Goal: Task Accomplishment & Management: Complete application form

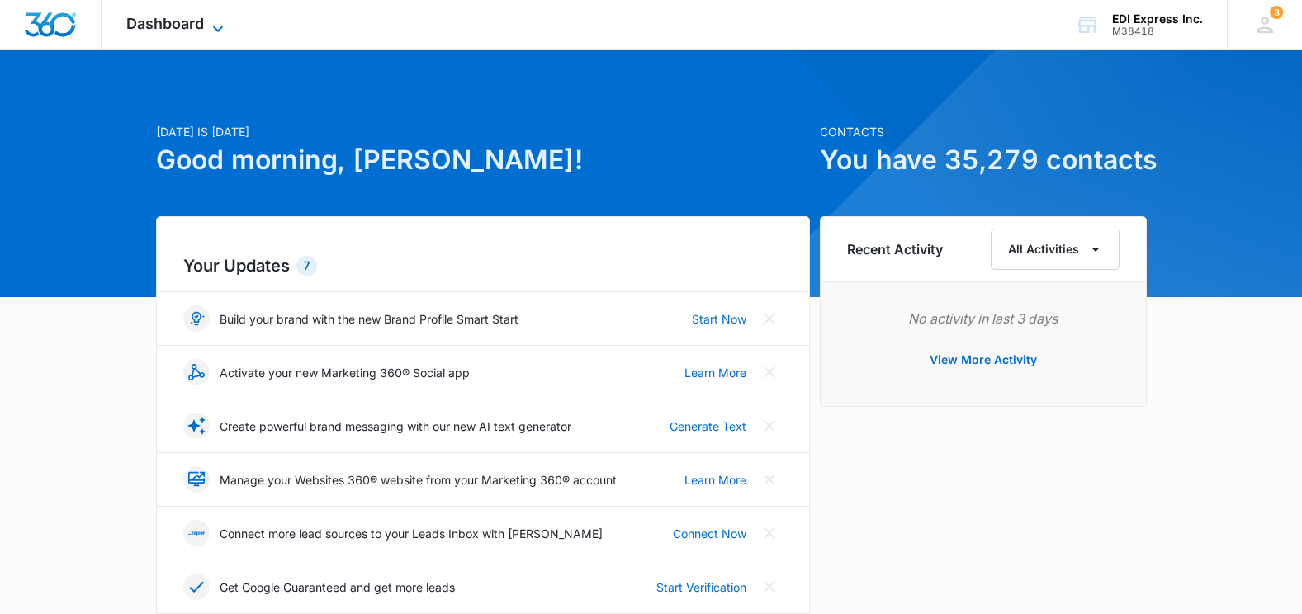
click at [196, 31] on span "Dashboard" at bounding box center [165, 23] width 78 height 17
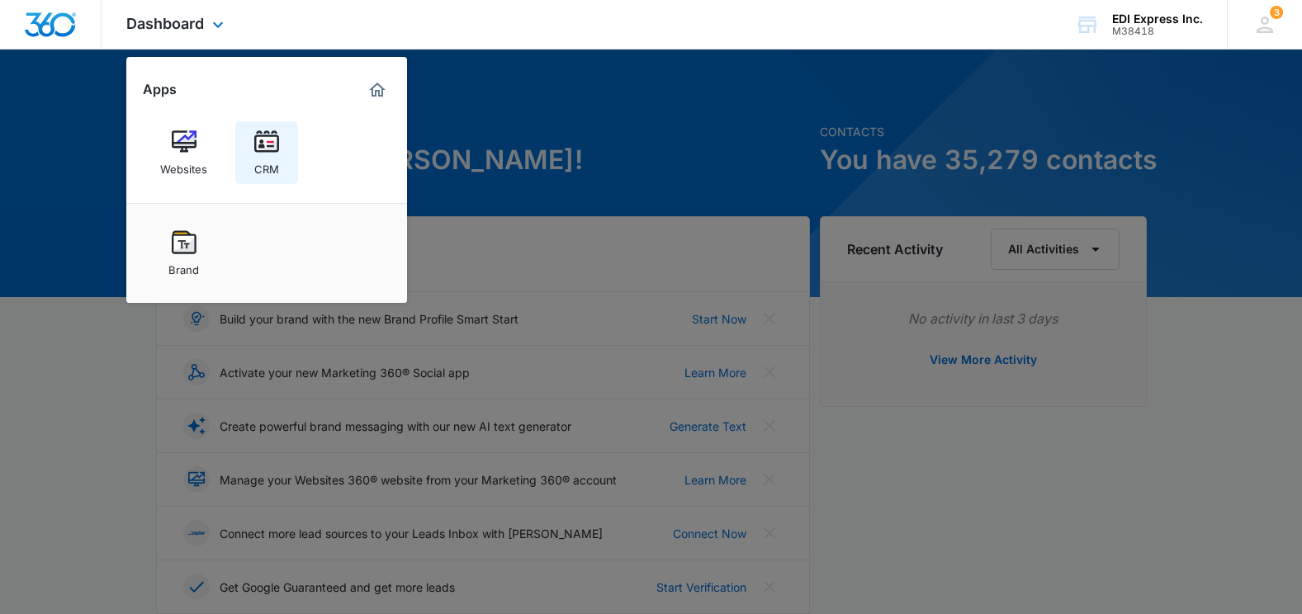
click at [252, 146] on link "CRM" at bounding box center [266, 152] width 63 height 63
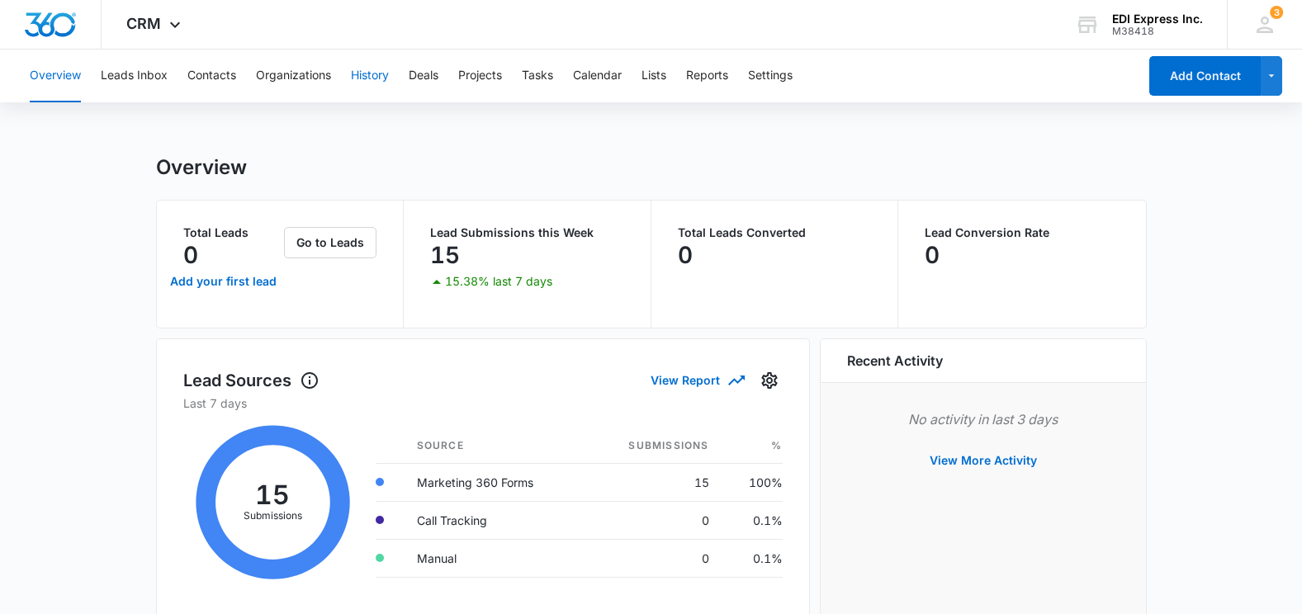
click at [372, 71] on button "History" at bounding box center [370, 76] width 38 height 53
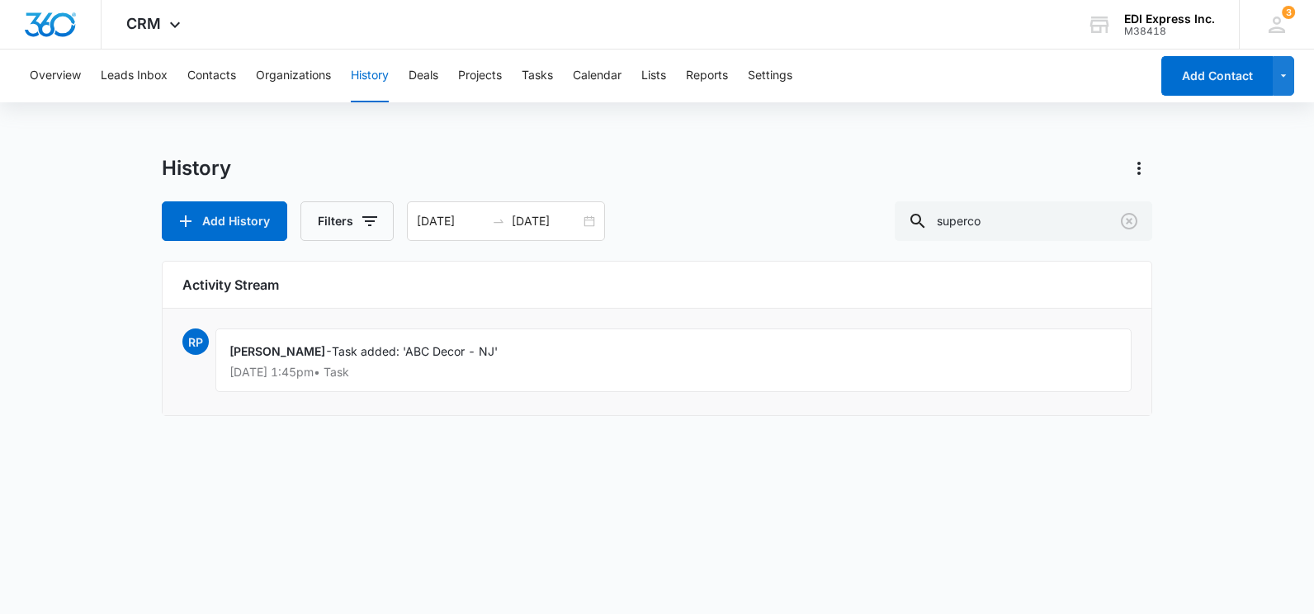
click at [342, 362] on div "[PERSON_NAME] - Task added: 'ABC Decor - NJ' [DATE] 1:45pm • Task" at bounding box center [673, 361] width 916 height 64
click at [342, 362] on div "Robert Propp - Task added: 'ABC Decor - NJ' Sep 3, 2025 at 1:45pm • Task" at bounding box center [673, 361] width 916 height 64
drag, startPoint x: 342, startPoint y: 362, endPoint x: 454, endPoint y: 361, distance: 112.3
click at [454, 361] on div "Robert Propp - Task added: 'ABC Decor - NJ' Sep 3, 2025 at 1:45pm • Task" at bounding box center [673, 361] width 916 height 64
click at [1123, 217] on icon "Clear" at bounding box center [1129, 221] width 17 height 17
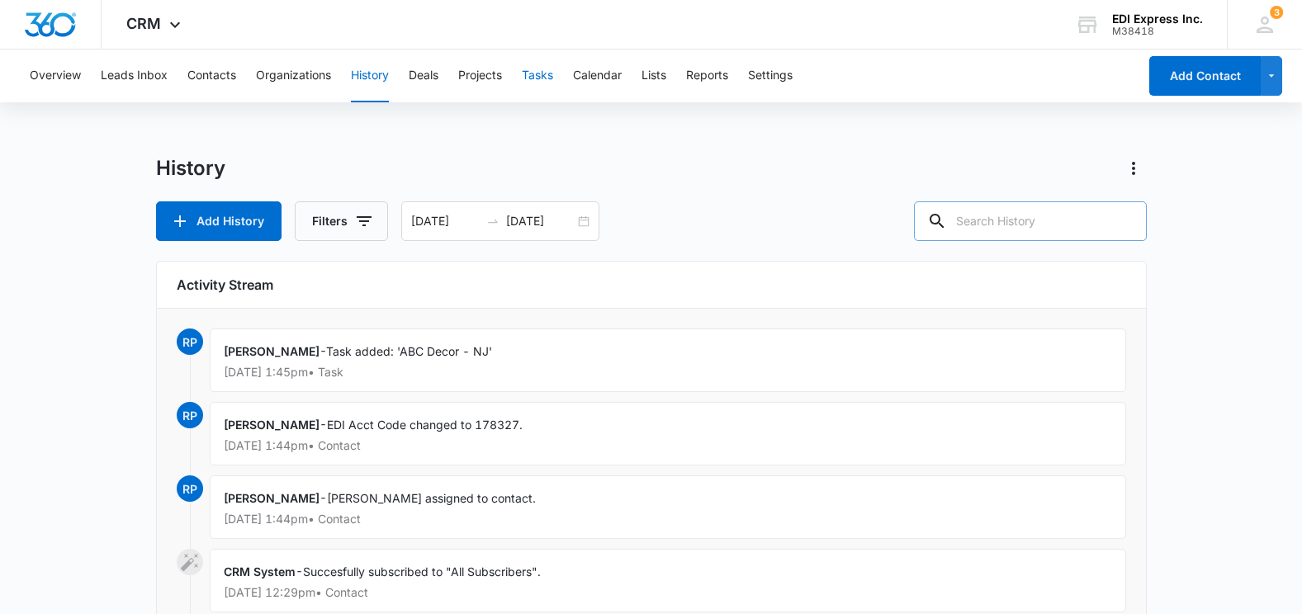
click at [539, 82] on button "Tasks" at bounding box center [537, 76] width 31 height 53
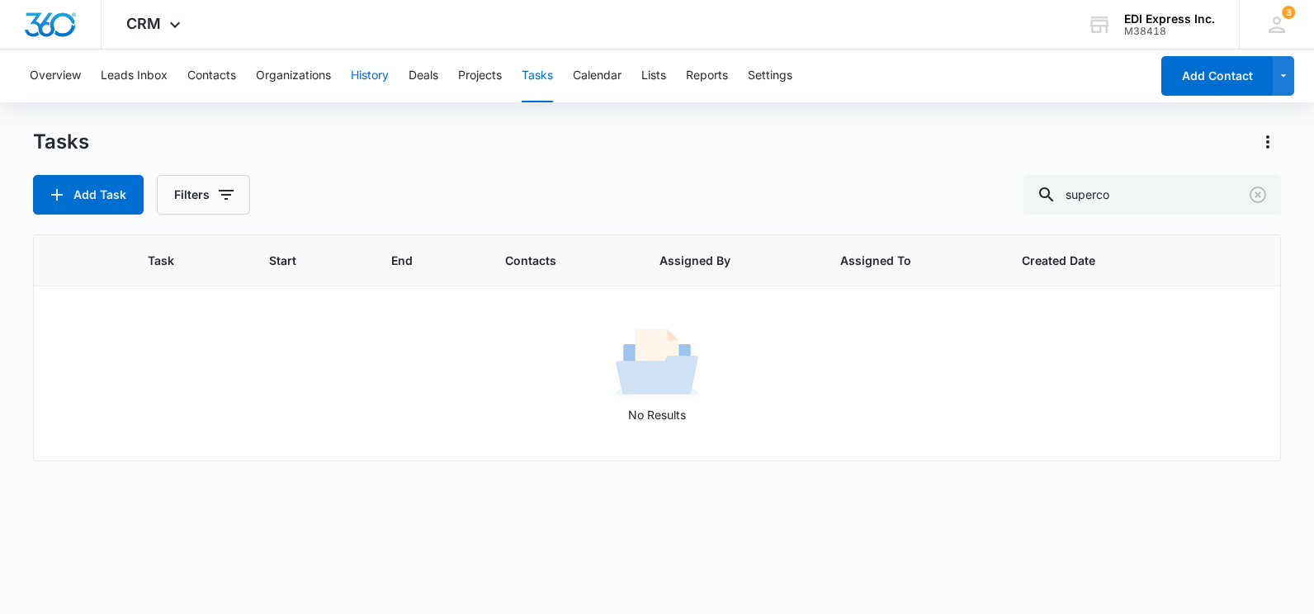
click at [359, 82] on button "History" at bounding box center [370, 76] width 38 height 53
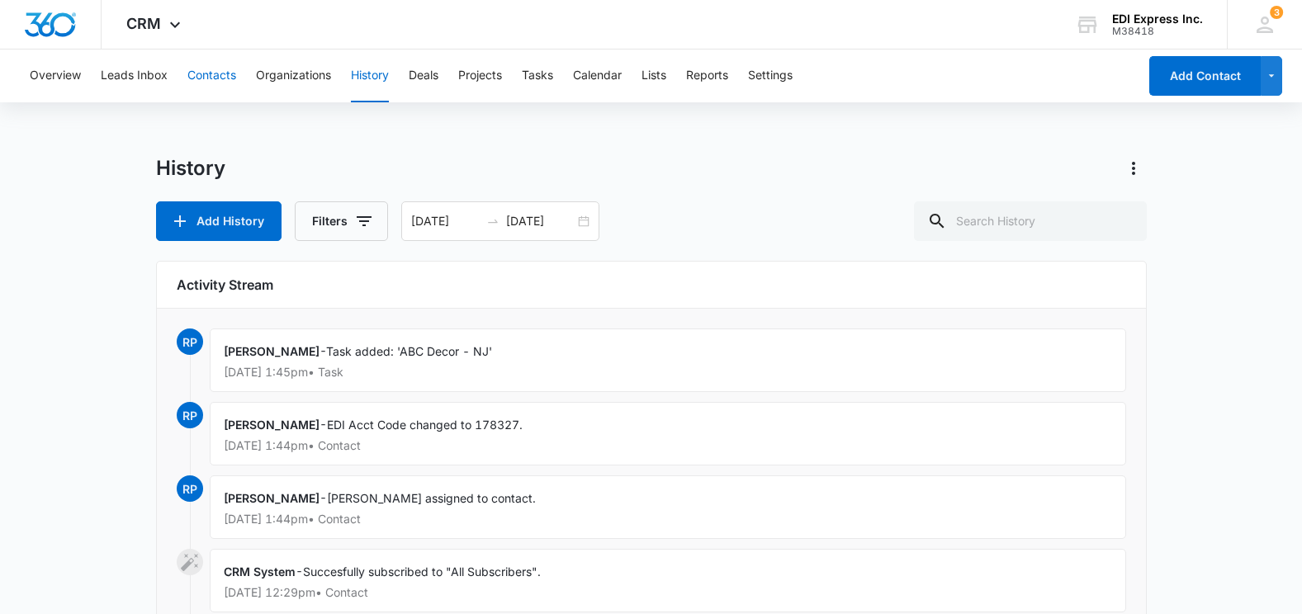
click at [222, 78] on button "Contacts" at bounding box center [211, 76] width 49 height 53
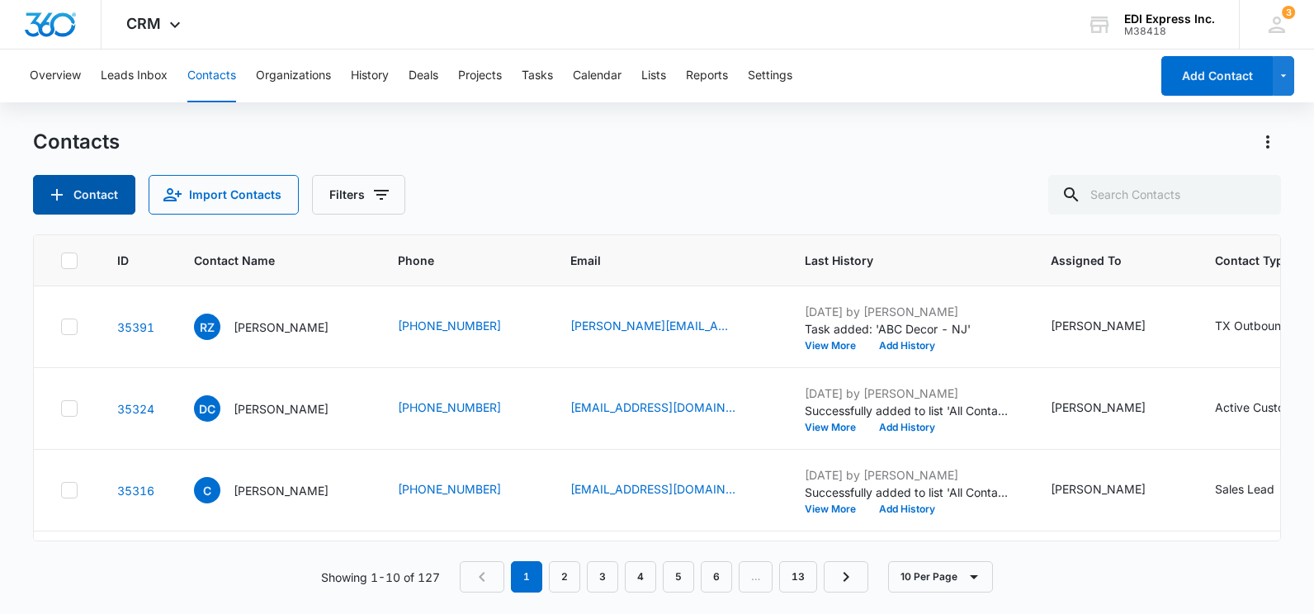
click at [90, 192] on button "Contact" at bounding box center [84, 195] width 102 height 40
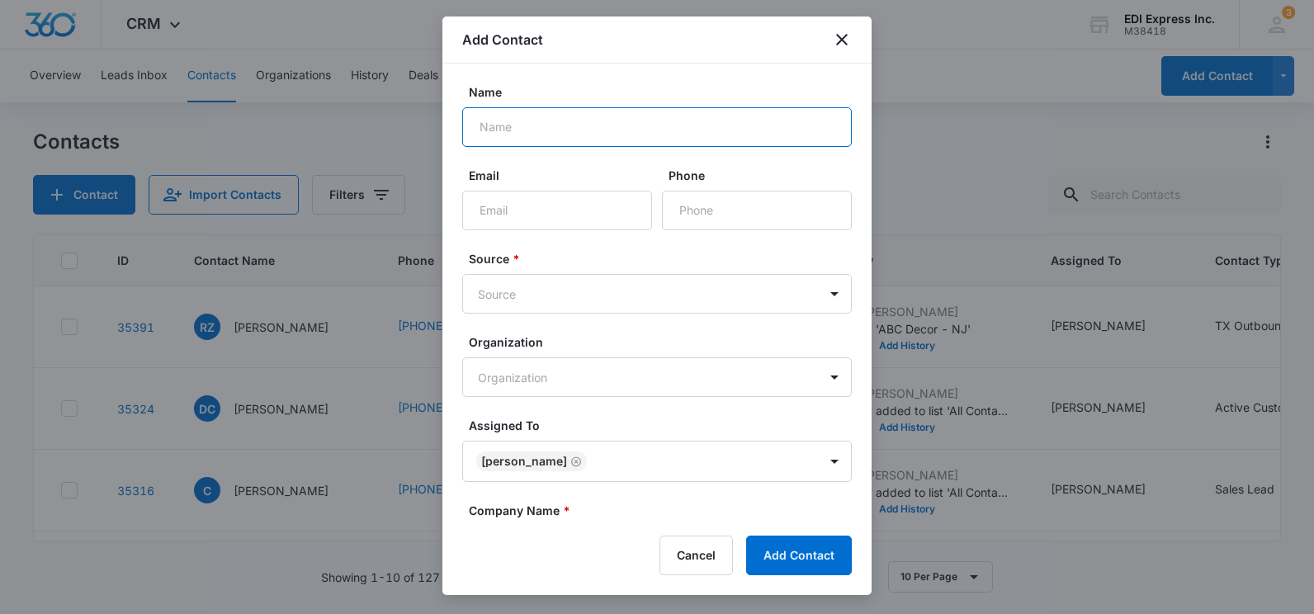
click at [625, 128] on input "Name" at bounding box center [657, 127] width 390 height 40
type input "Hank"
click at [593, 215] on input "Email" at bounding box center [557, 211] width 190 height 40
paste input "info@jcjqjeans.com"
click at [504, 209] on input "info@jcjqjeans.com" at bounding box center [557, 211] width 190 height 40
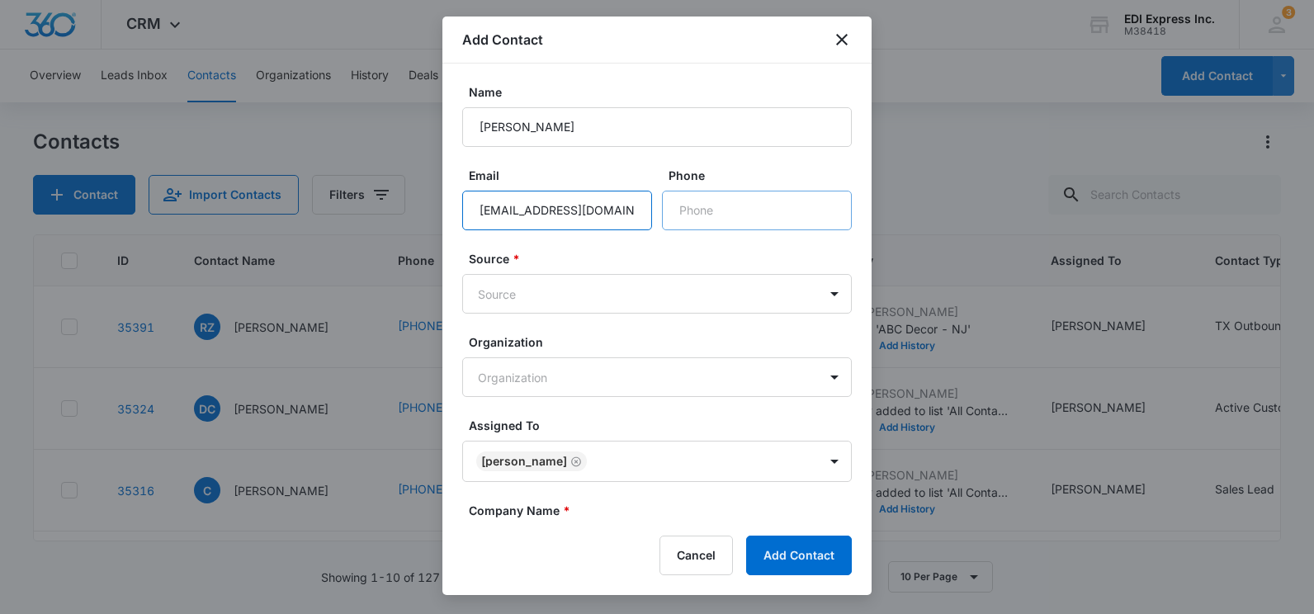
type input "info@jcjqjeans.com"
click at [708, 214] on input "Phone" at bounding box center [757, 211] width 190 height 40
paste input "(213) 748-7030"
type input "(213) 748-7030"
click at [597, 292] on body "CRM Apps Websites CRM Brand EDI Express Inc. M38418 Your Accounts View All 3 MH…" at bounding box center [657, 307] width 1314 height 614
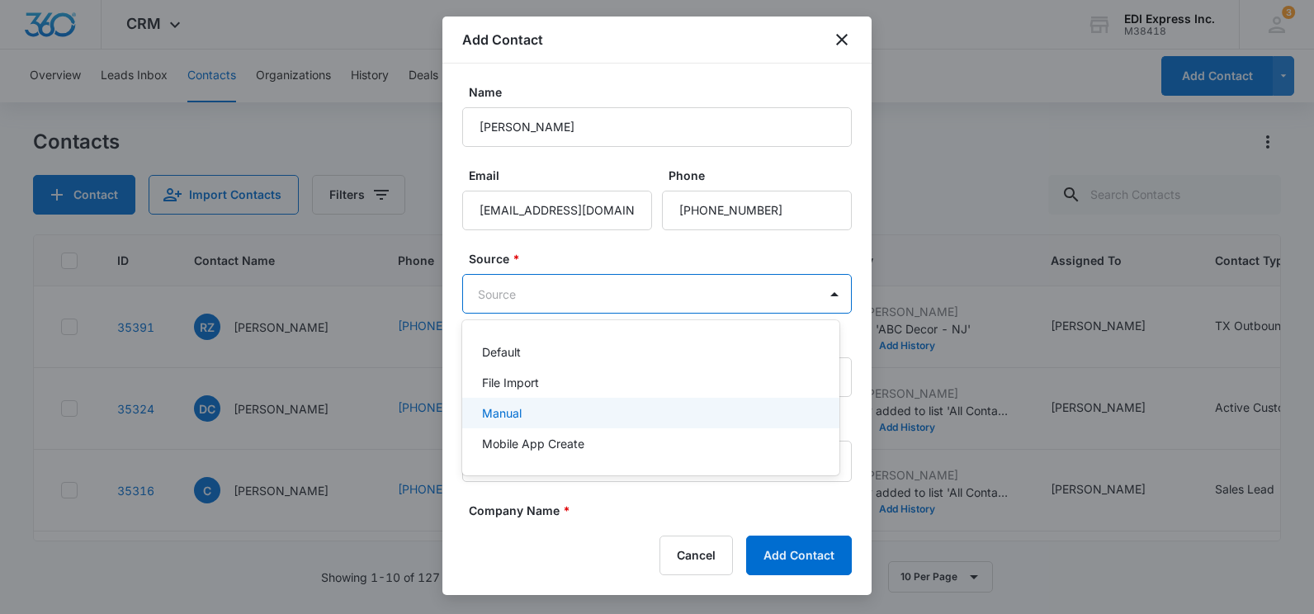
click at [554, 405] on div "Manual" at bounding box center [649, 413] width 334 height 17
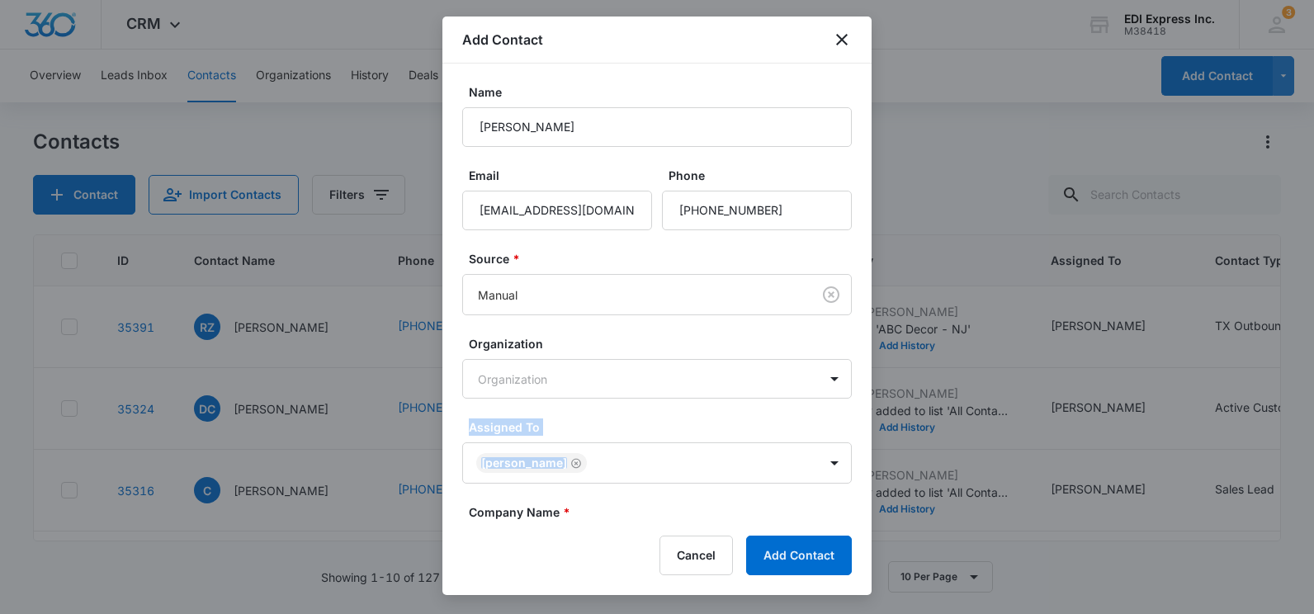
drag, startPoint x: 859, startPoint y: 375, endPoint x: 869, endPoint y: 487, distance: 112.8
click at [869, 487] on div "Name Hank Email info@jcjqjeans.com Phone Source * Manual Organization Organizat…" at bounding box center [657, 292] width 429 height 456
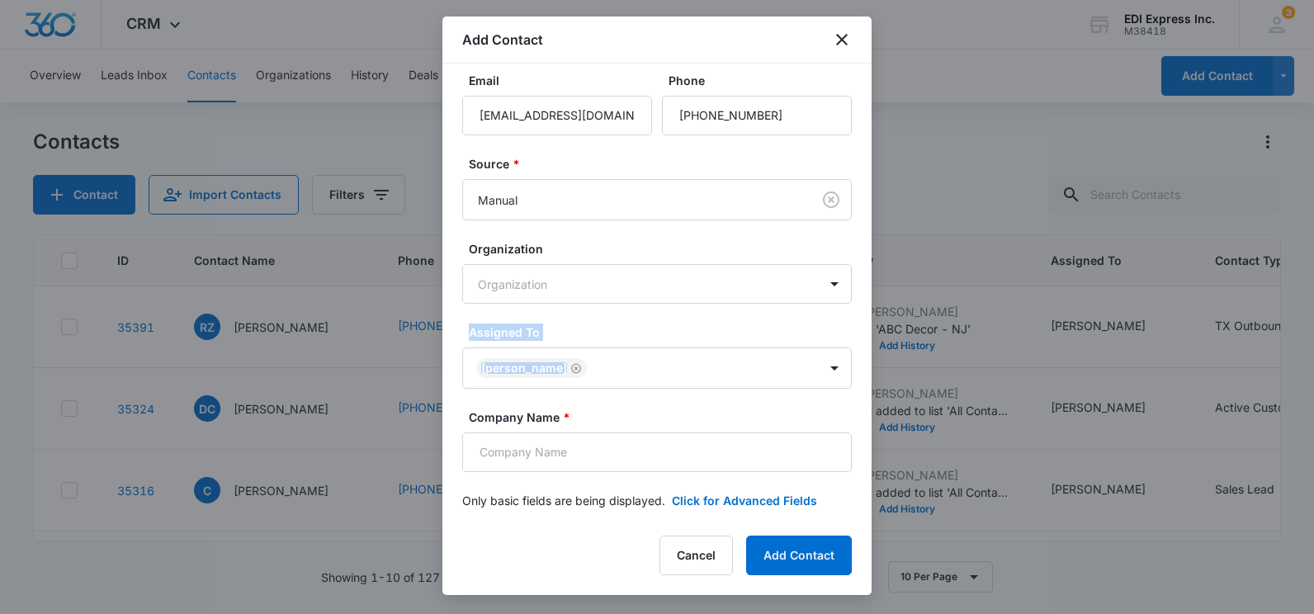
scroll to position [97, 0]
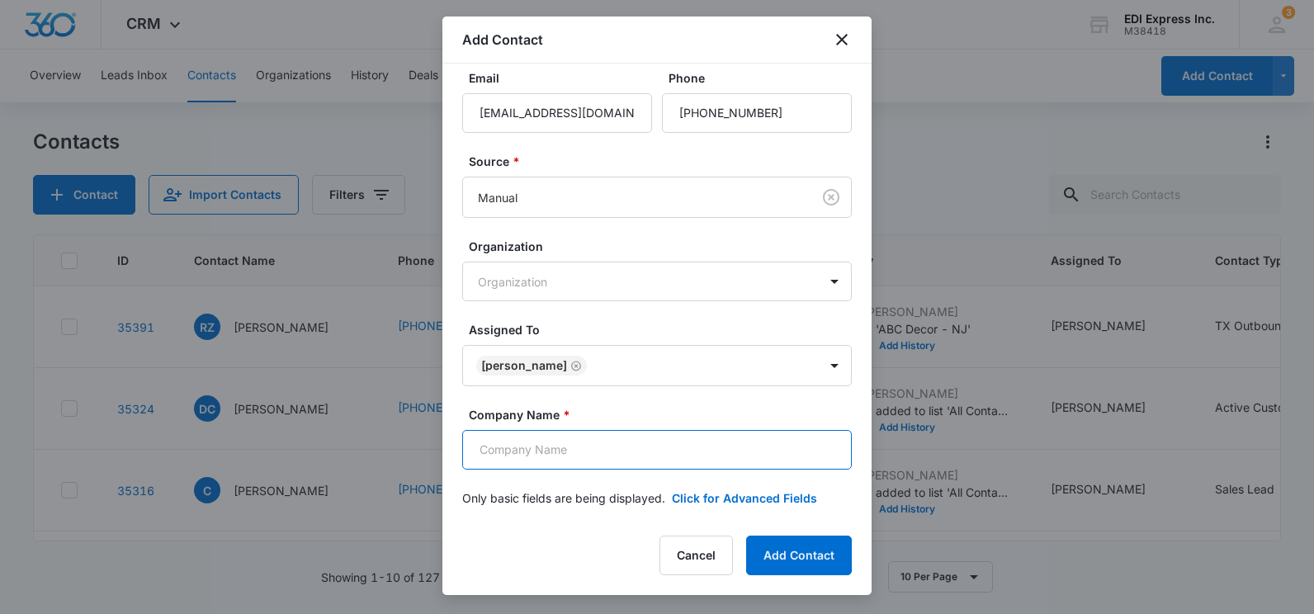
click at [602, 447] on input "Company Name *" at bounding box center [657, 450] width 390 height 40
paste input "J C & J Q INC"
click at [507, 448] on input "J C & J Q INC" at bounding box center [657, 450] width 390 height 40
type input "J C & J Q INC"
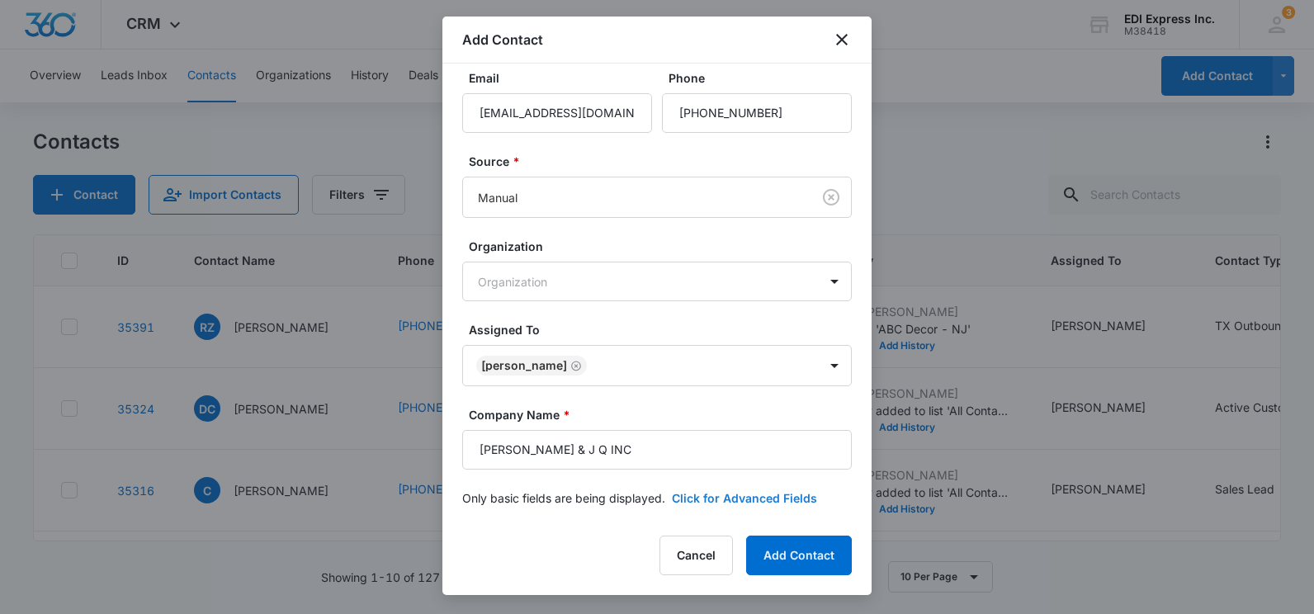
click at [755, 503] on button "Click for Advanced Fields" at bounding box center [744, 498] width 145 height 17
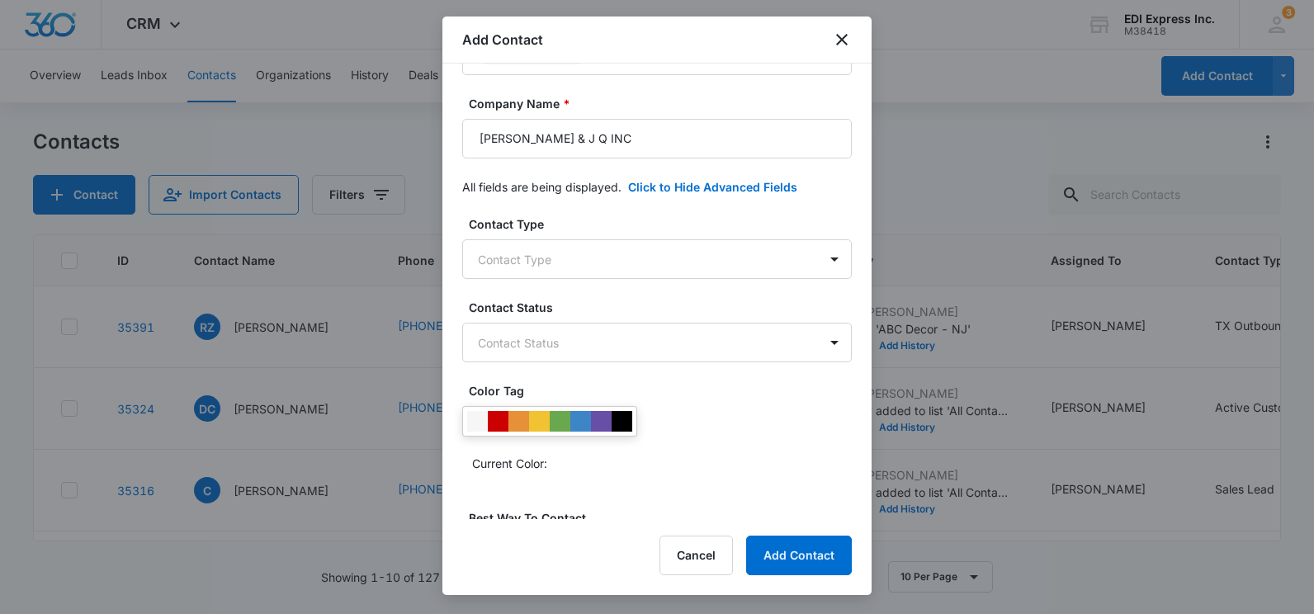
scroll to position [418, 0]
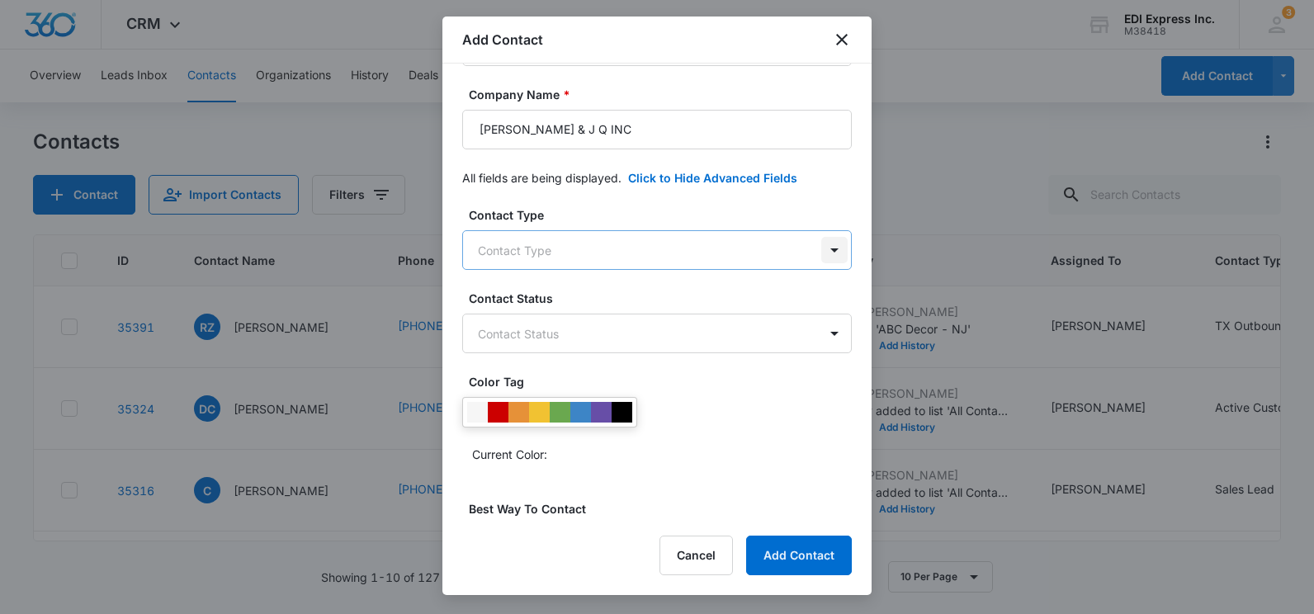
click at [814, 262] on body "CRM Apps Websites CRM Brand EDI Express Inc. M38418 Your Accounts View All 3 MH…" at bounding box center [657, 307] width 1314 height 614
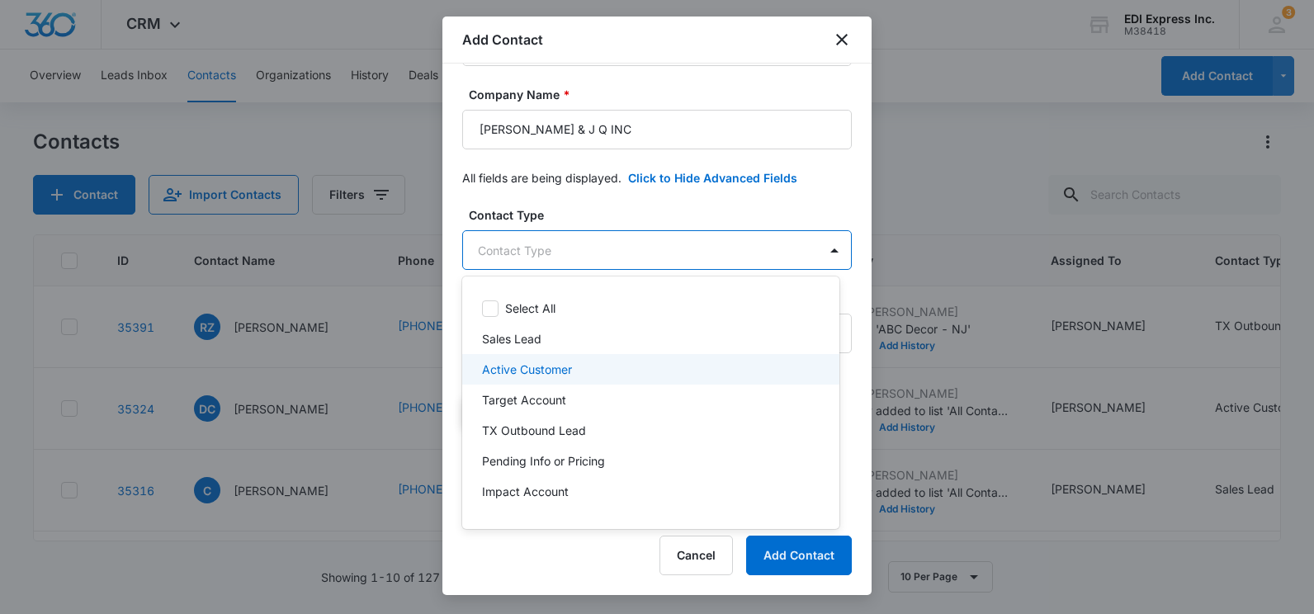
click at [607, 363] on div "Active Customer" at bounding box center [649, 369] width 334 height 17
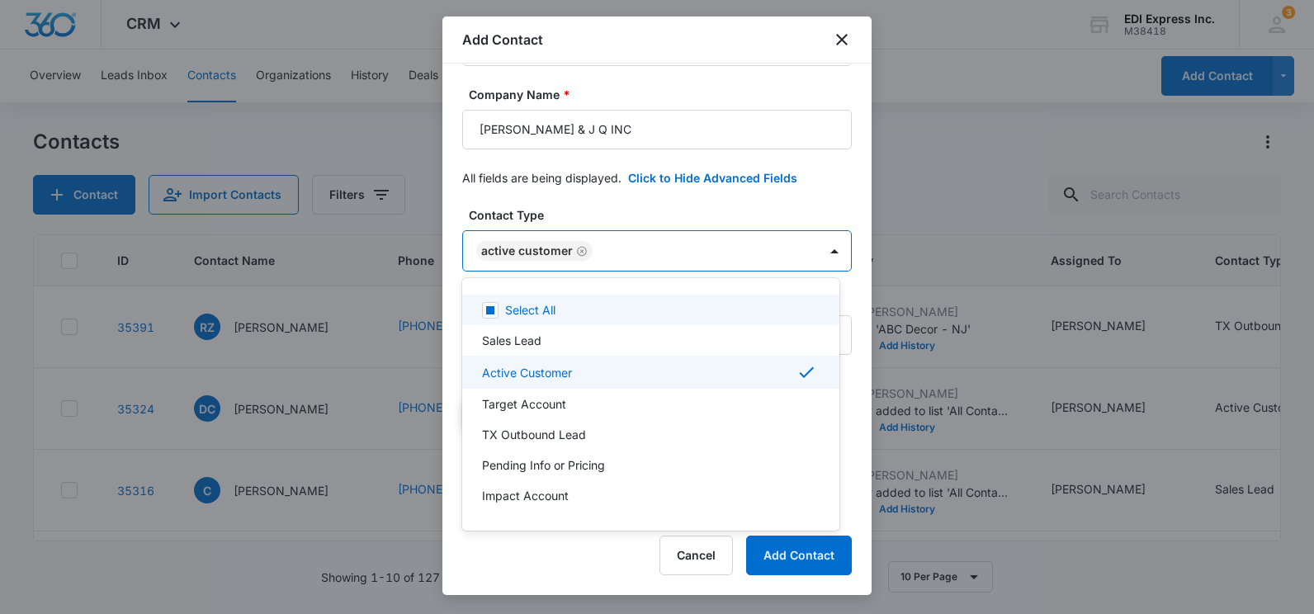
click at [799, 205] on div at bounding box center [657, 307] width 1314 height 614
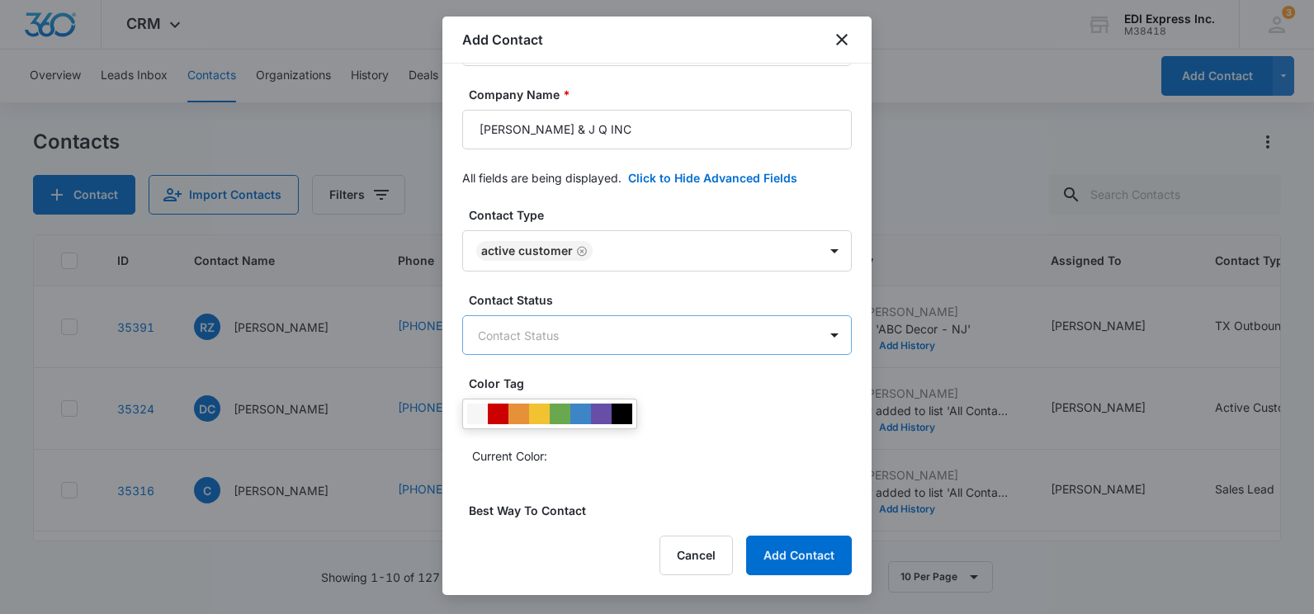
click at [682, 347] on body "CRM Apps Websites CRM Brand EDI Express Inc. M38418 Your Accounts View All 3 MH…" at bounding box center [657, 307] width 1314 height 614
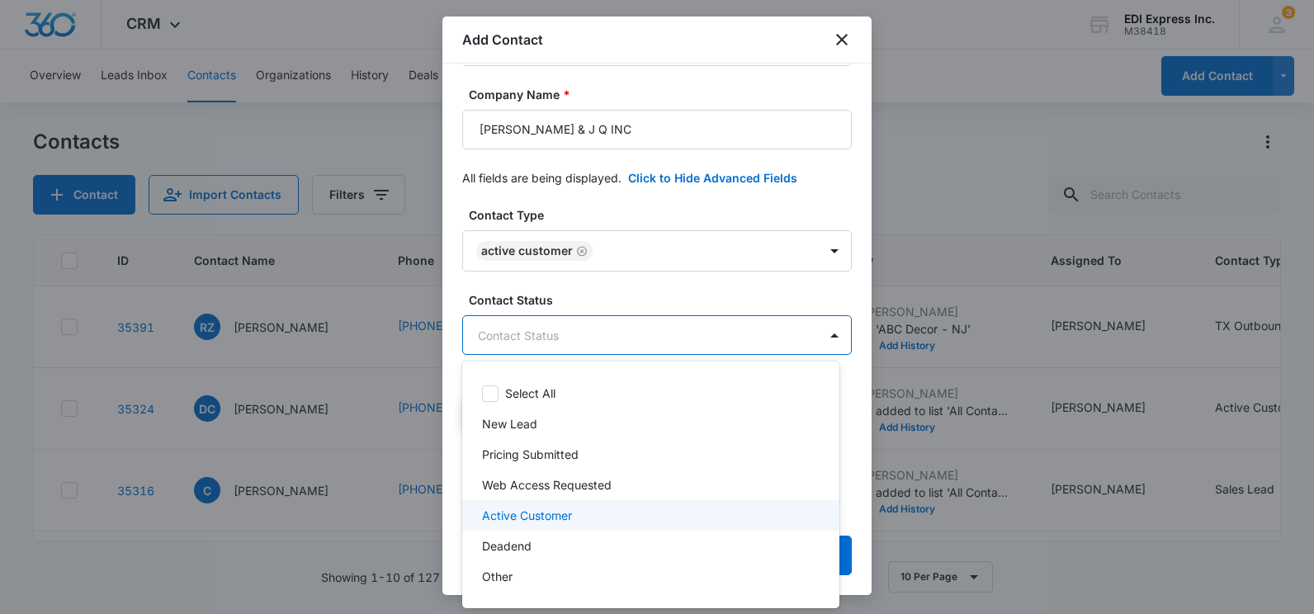
click at [587, 513] on div "Active Customer" at bounding box center [649, 515] width 334 height 17
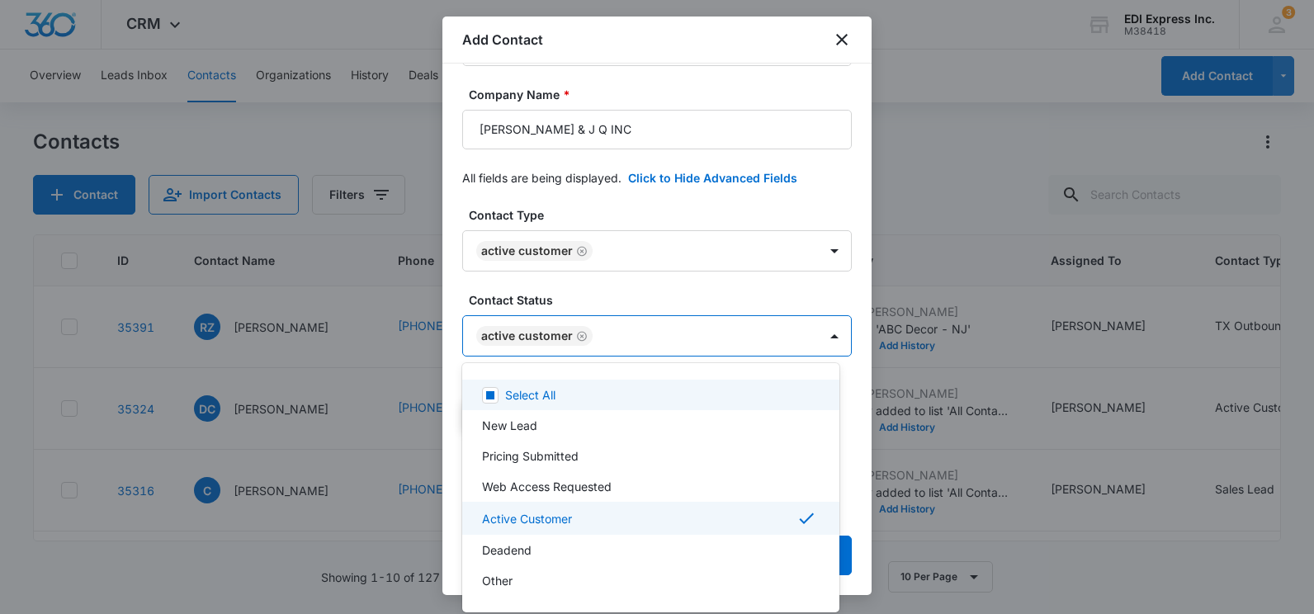
click at [752, 291] on div at bounding box center [657, 307] width 1314 height 614
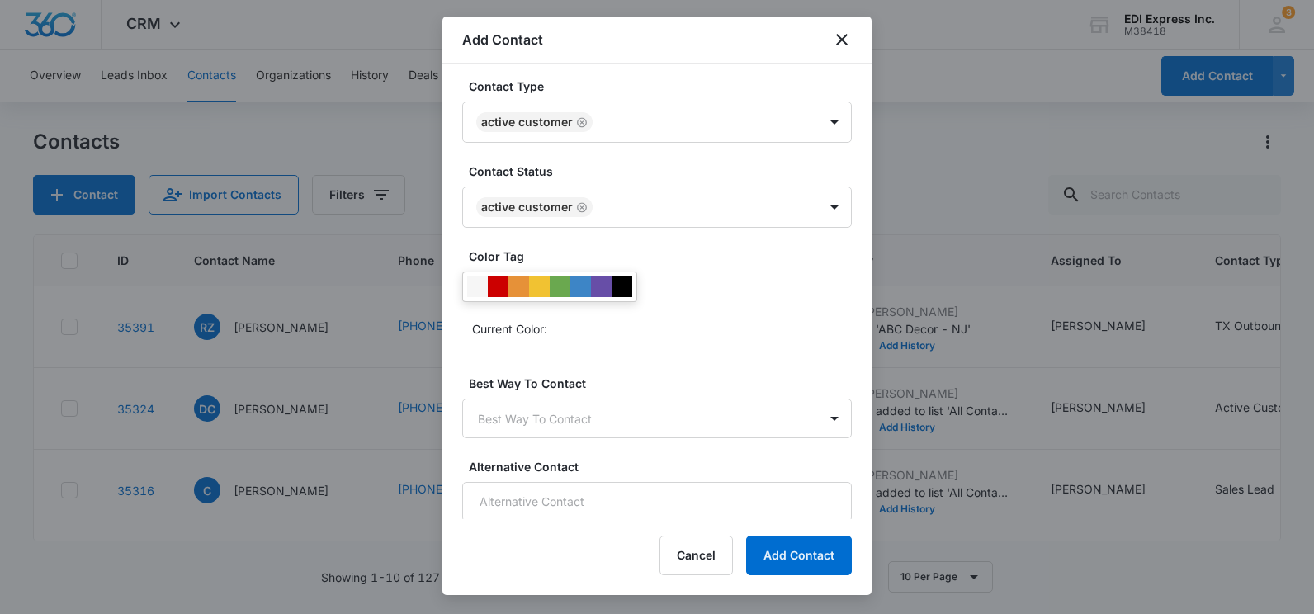
scroll to position [627, 0]
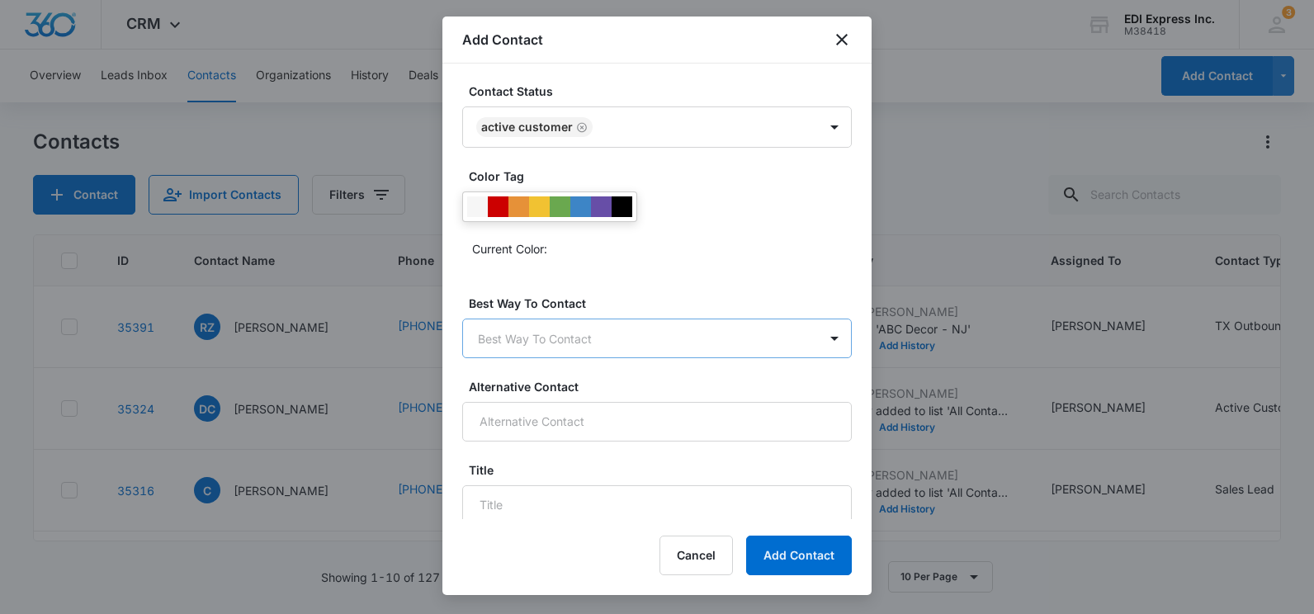
click at [752, 350] on body "CRM Apps Websites CRM Brand EDI Express Inc. M38418 Your Accounts View All 3 MH…" at bounding box center [657, 307] width 1314 height 614
click at [650, 396] on div "Call" at bounding box center [649, 396] width 334 height 17
click at [801, 556] on button "Add Contact" at bounding box center [799, 556] width 106 height 40
